Goal: Task Accomplishment & Management: Manage account settings

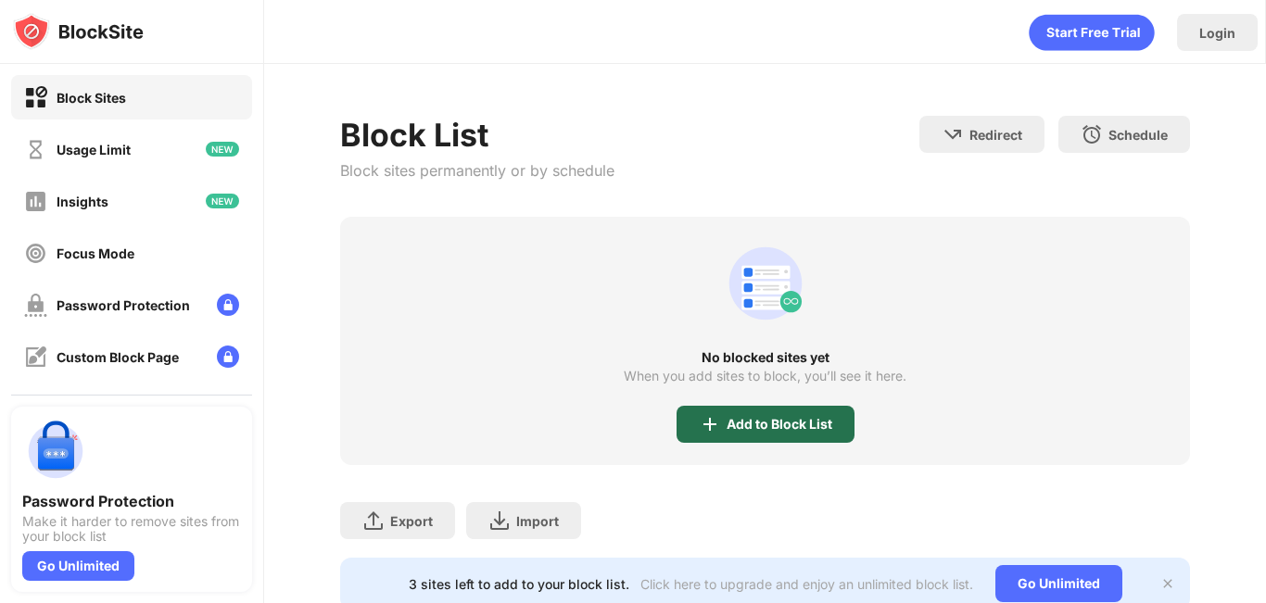
click at [781, 417] on div "Add to Block List" at bounding box center [780, 424] width 106 height 15
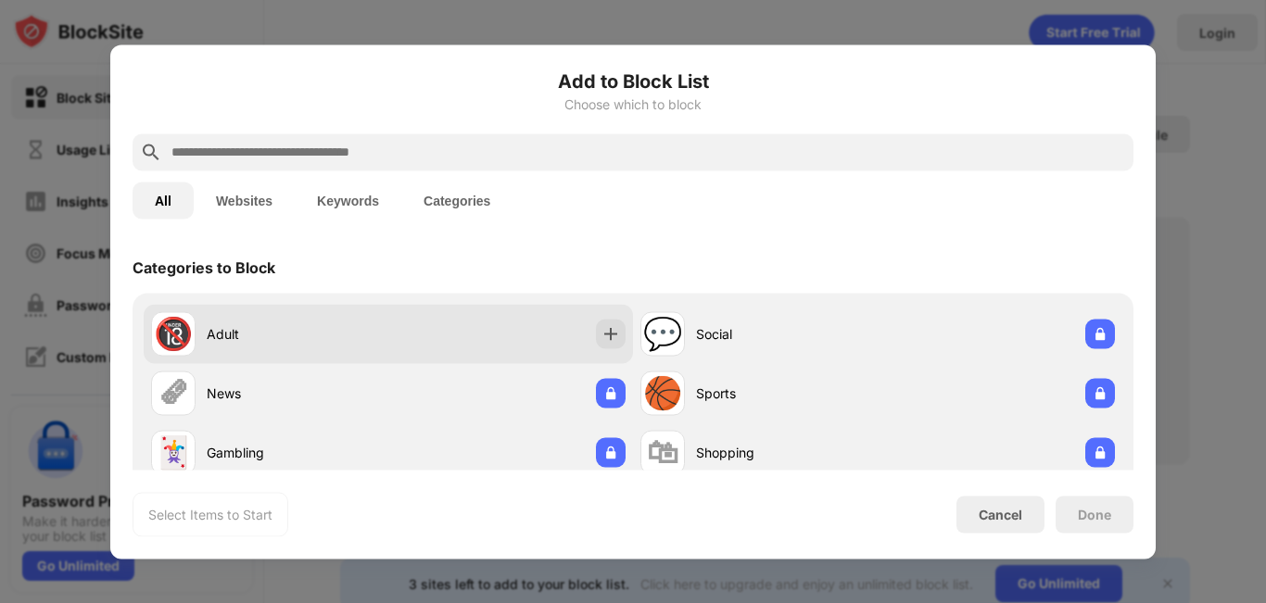
click at [468, 316] on div "🔞 Adult" at bounding box center [388, 333] width 489 height 59
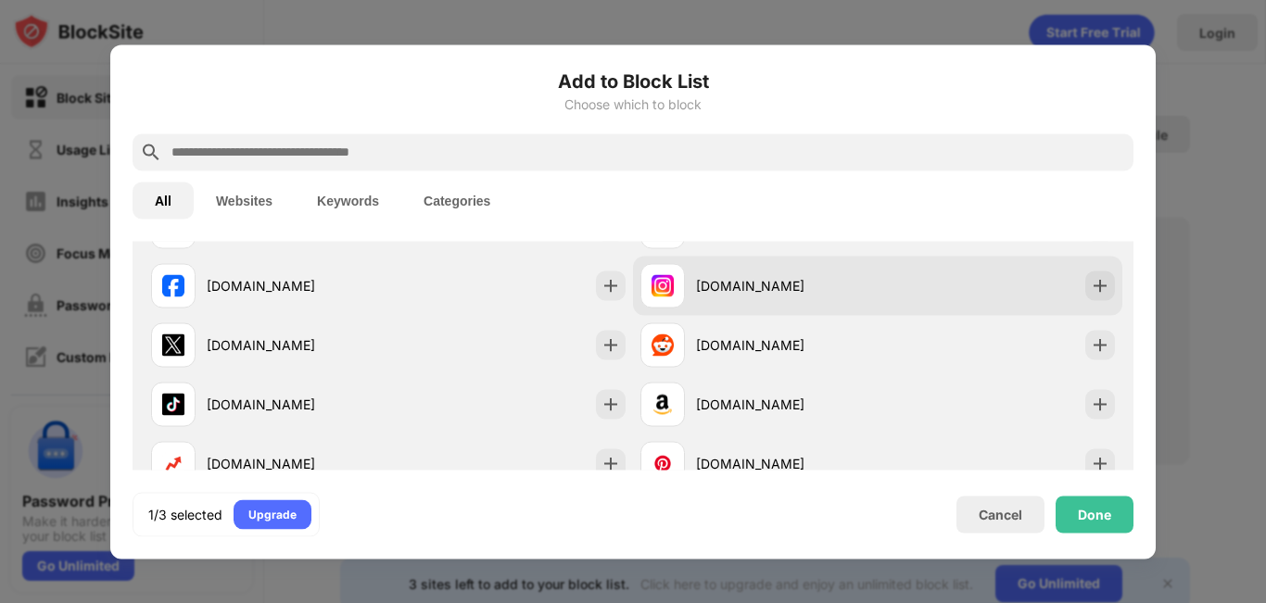
click at [816, 296] on div "[DOMAIN_NAME]" at bounding box center [759, 285] width 237 height 44
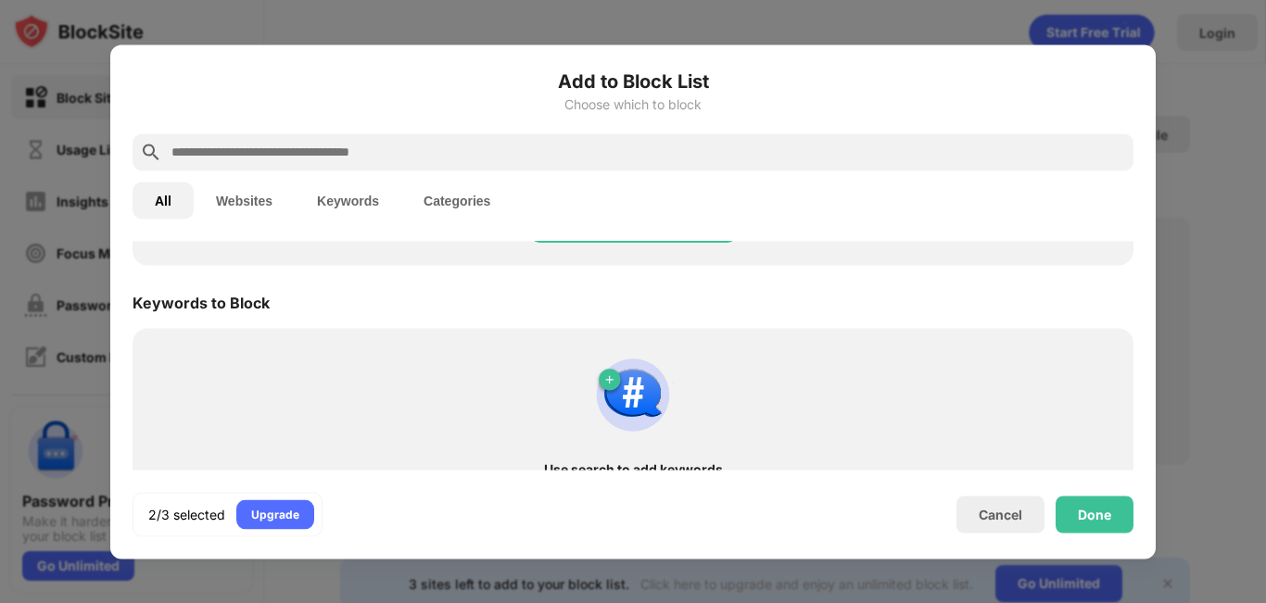
scroll to position [927, 0]
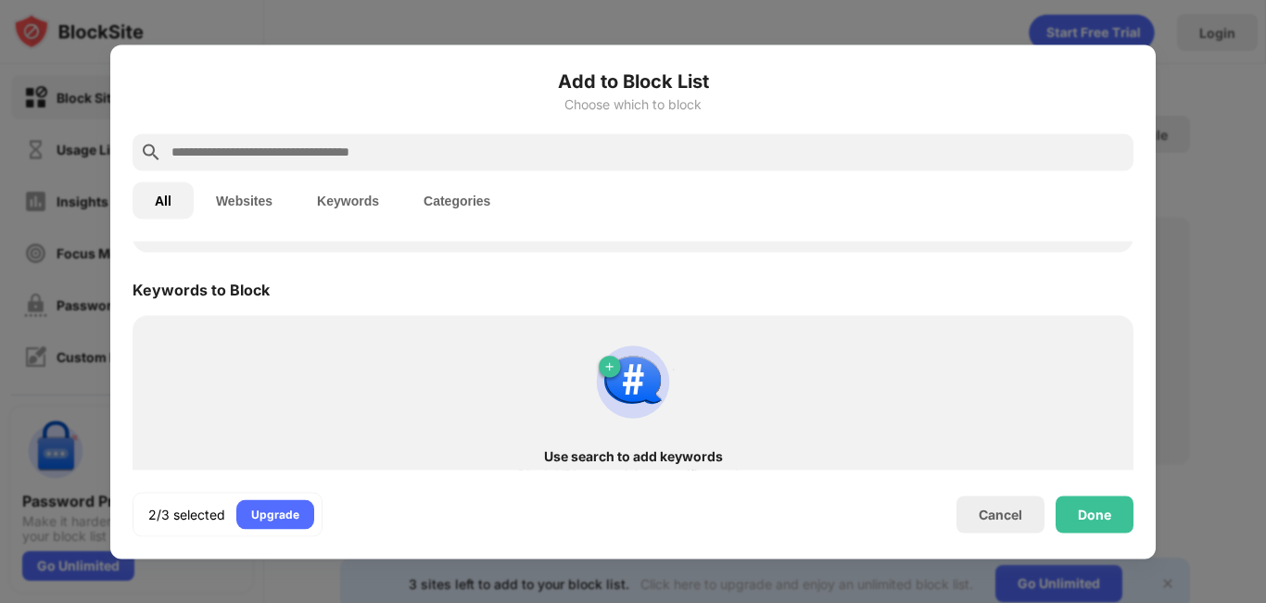
click at [604, 144] on input "text" at bounding box center [648, 152] width 957 height 22
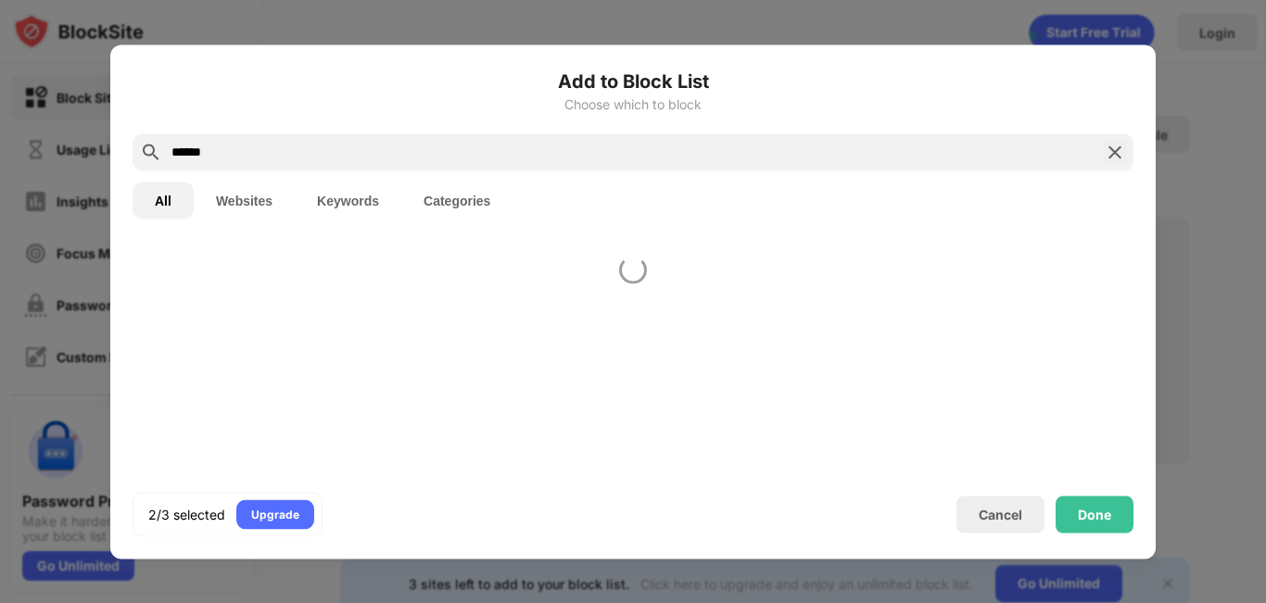
type input "******"
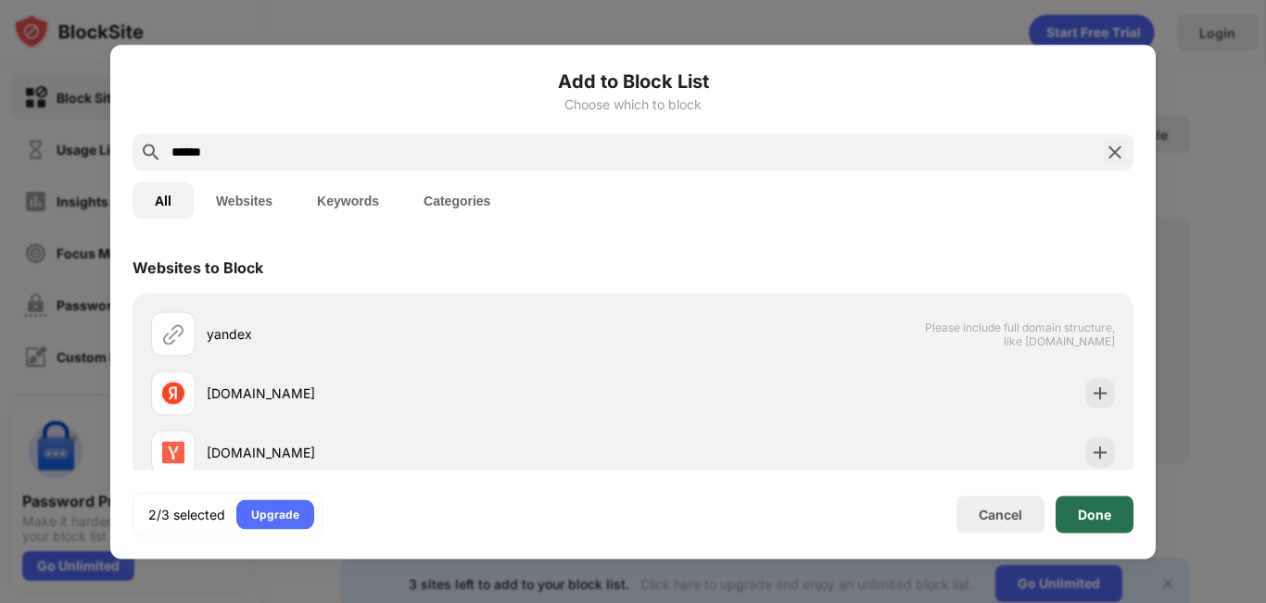
click at [1121, 521] on div "Done" at bounding box center [1095, 514] width 78 height 37
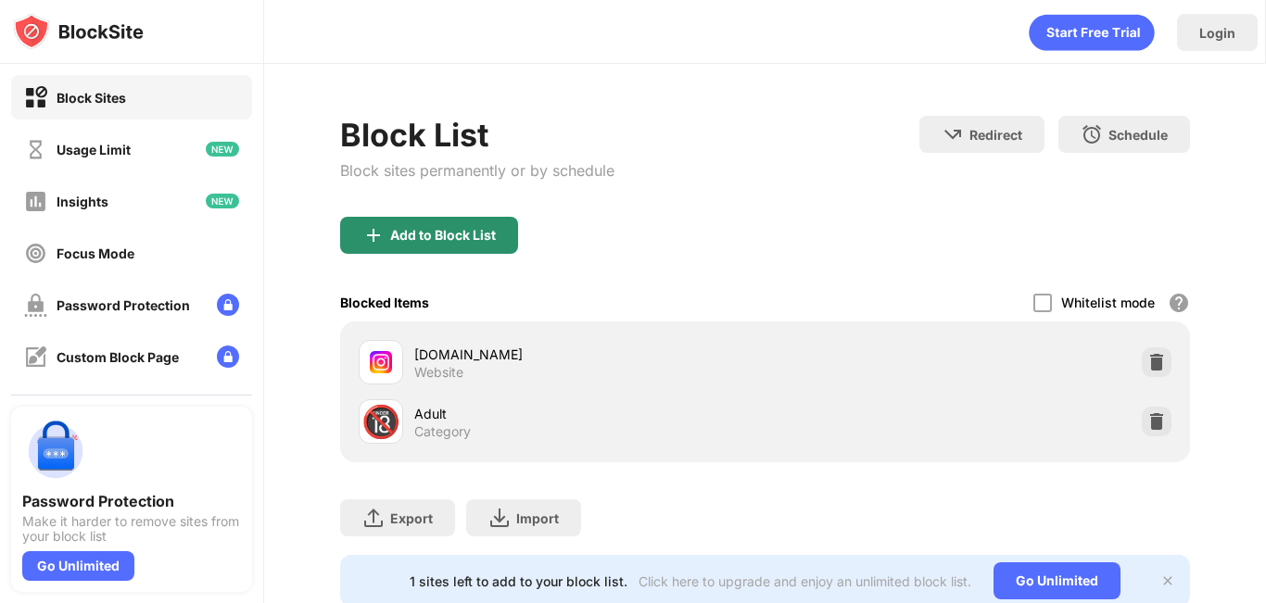
click at [454, 233] on div "Add to Block List" at bounding box center [443, 235] width 106 height 15
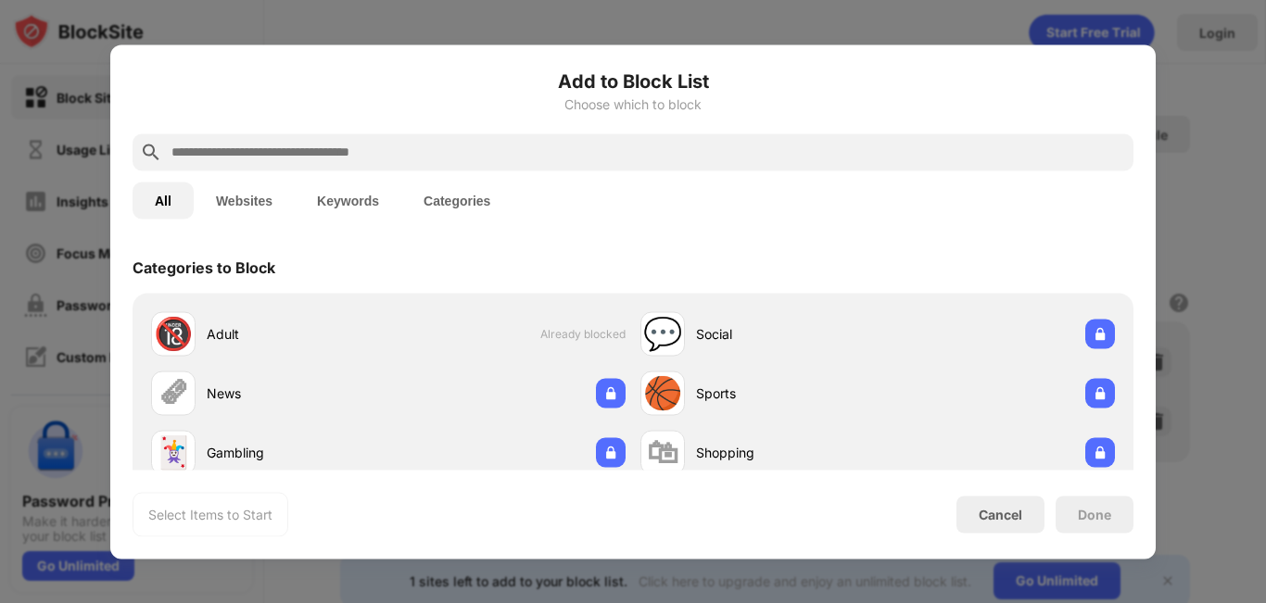
click at [394, 142] on input "text" at bounding box center [648, 152] width 957 height 22
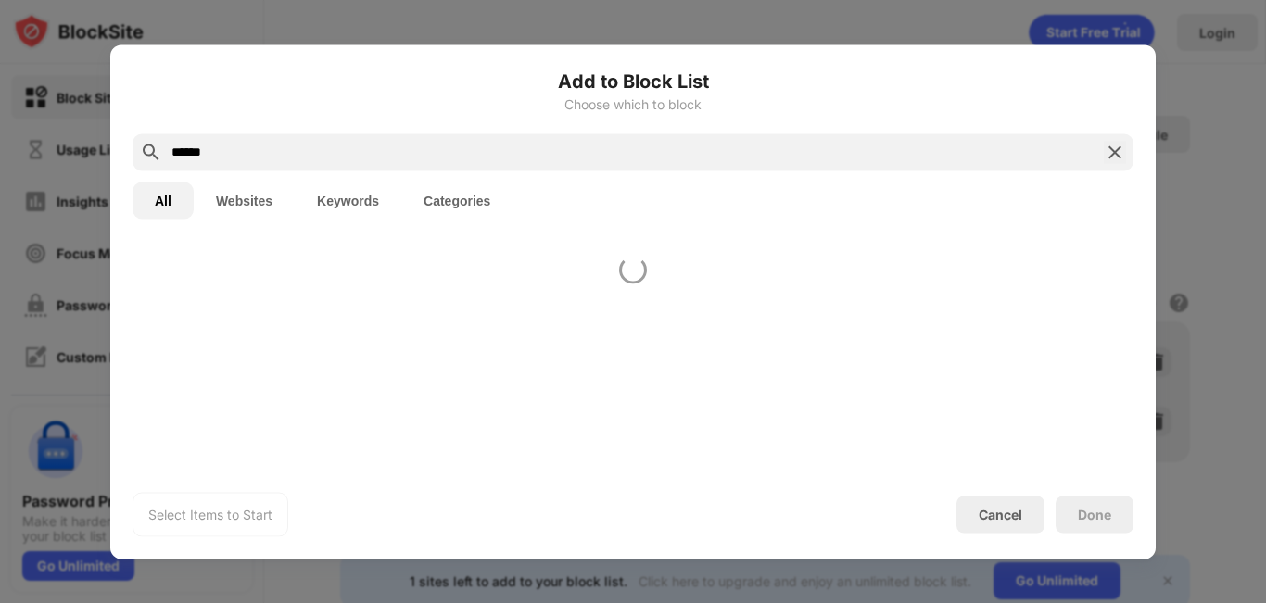
type input "******"
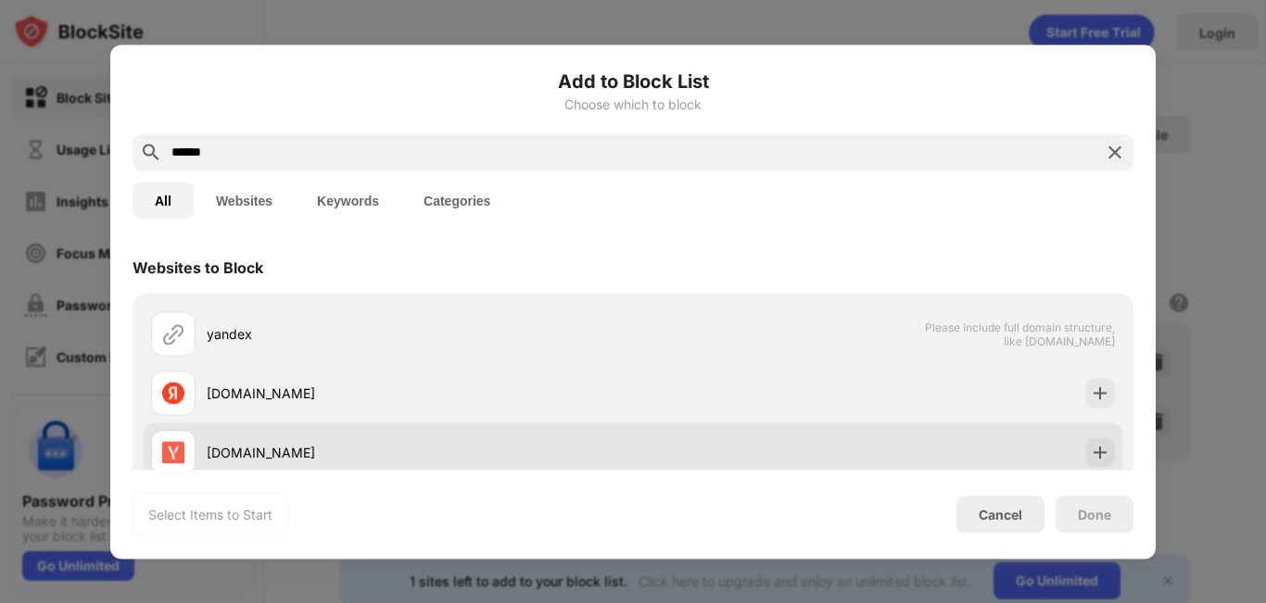
click at [292, 460] on div "[DOMAIN_NAME]" at bounding box center [420, 452] width 426 height 19
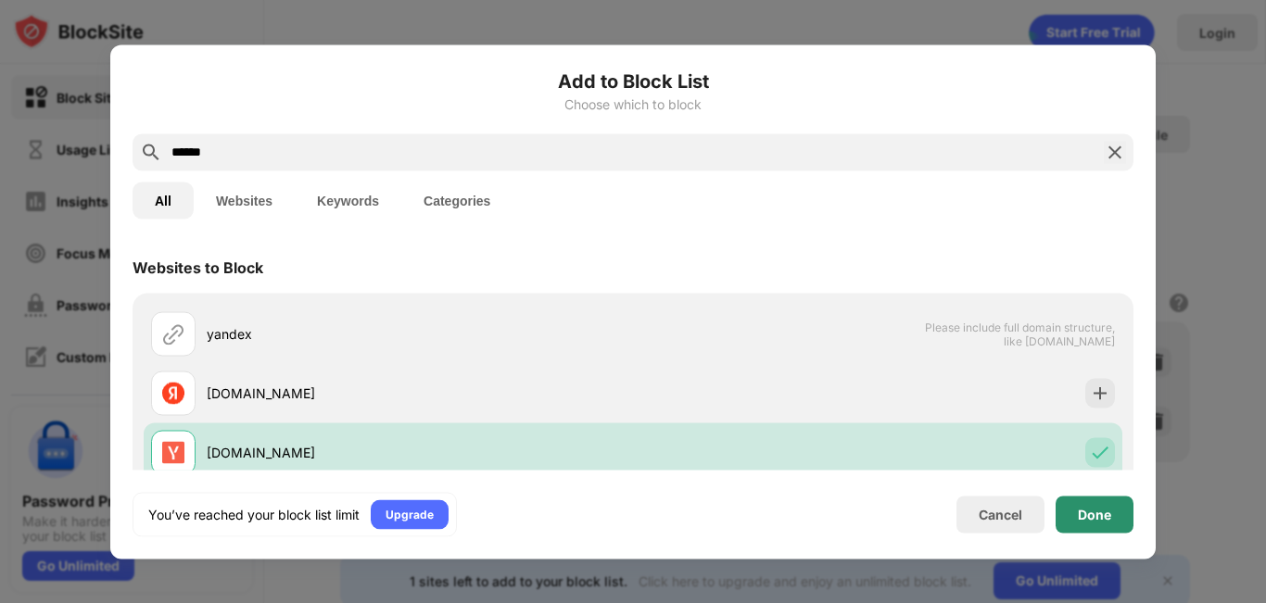
click at [1098, 529] on div "Done" at bounding box center [1095, 514] width 78 height 37
